Goal: Task Accomplishment & Management: Use online tool/utility

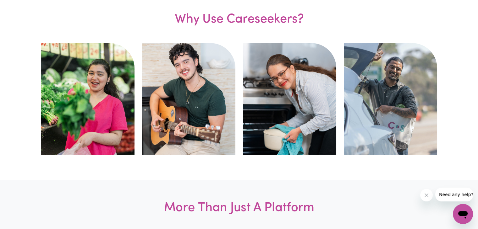
scroll to position [308, 0]
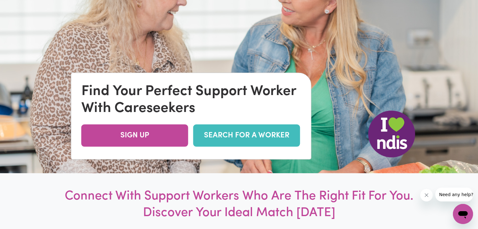
scroll to position [197, 0]
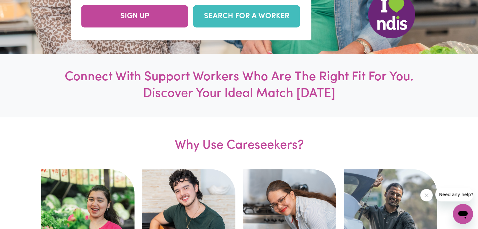
click at [285, 19] on link "SEARCH FOR A WORKER" at bounding box center [246, 16] width 107 height 22
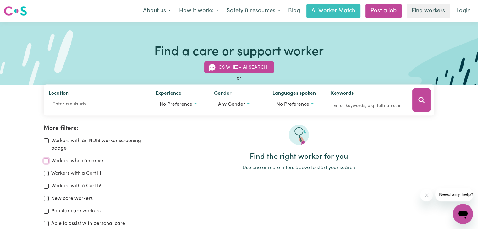
click at [46, 160] on input "Workers who can drive" at bounding box center [46, 161] width 5 height 5
checkbox input "true"
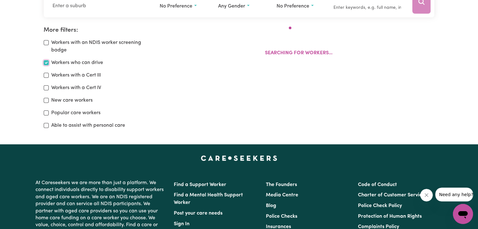
scroll to position [105, 0]
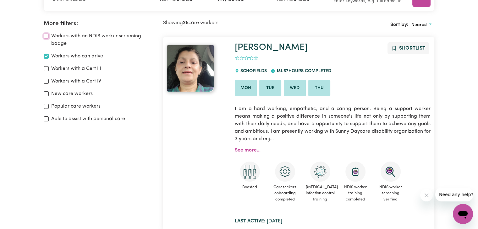
click at [46, 35] on input "Workers with an NDIS worker screening badge" at bounding box center [46, 36] width 5 height 5
checkbox input "true"
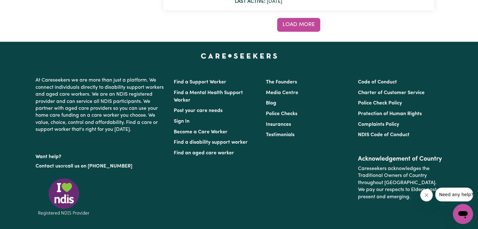
scroll to position [5151, 0]
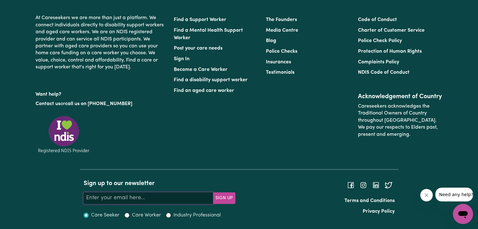
click at [88, 198] on input "Your email address" at bounding box center [148, 198] width 129 height 11
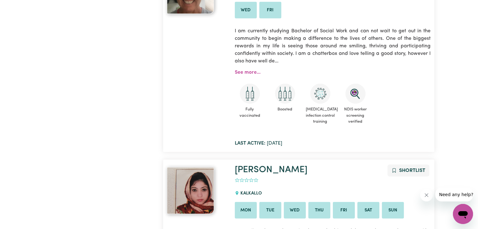
scroll to position [0, 0]
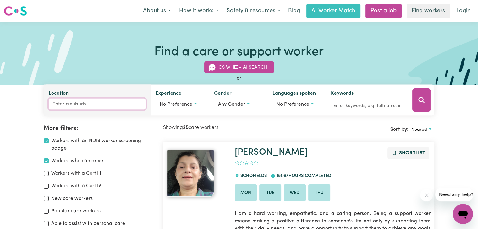
click at [52, 104] on input "Location" at bounding box center [97, 104] width 97 height 11
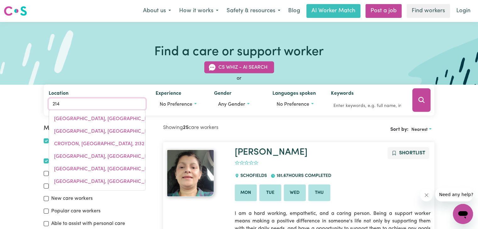
type input "2145"
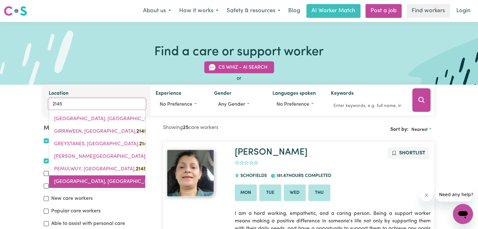
click at [94, 180] on span "PENDLE HILL, New South Wales, 2145" at bounding box center [112, 181] width 116 height 5
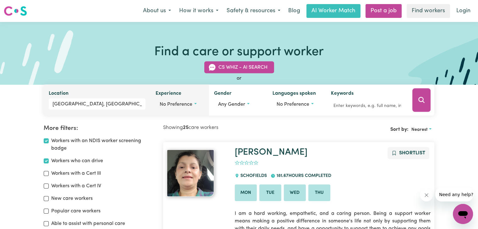
click at [167, 103] on span "No preference" at bounding box center [176, 104] width 33 height 5
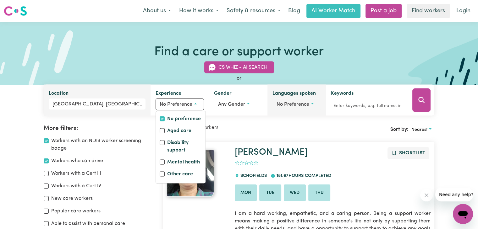
click at [294, 103] on span "No preference" at bounding box center [292, 104] width 33 height 5
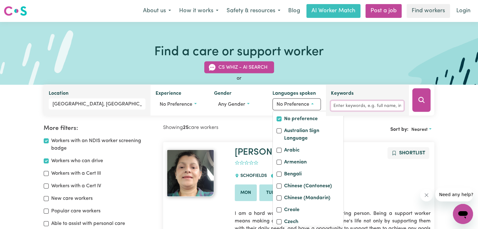
click at [336, 105] on input "Keywords" at bounding box center [367, 106] width 73 height 10
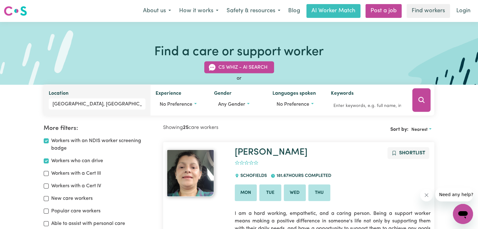
click at [424, 100] on icon "Search" at bounding box center [422, 100] width 8 height 8
